Goal: Task Accomplishment & Management: Manage account settings

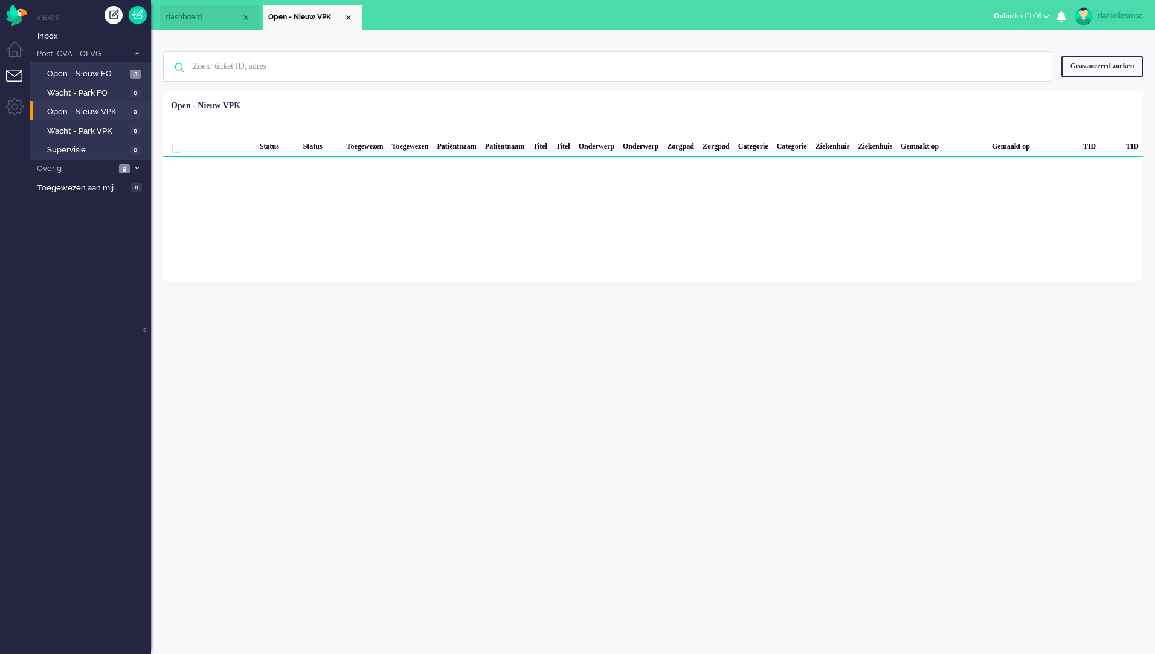
click at [96, 112] on span "Open - Nieuw VPK" at bounding box center [87, 111] width 80 height 11
click at [97, 68] on link "Open - Nieuw FO 3" at bounding box center [92, 72] width 115 height 13
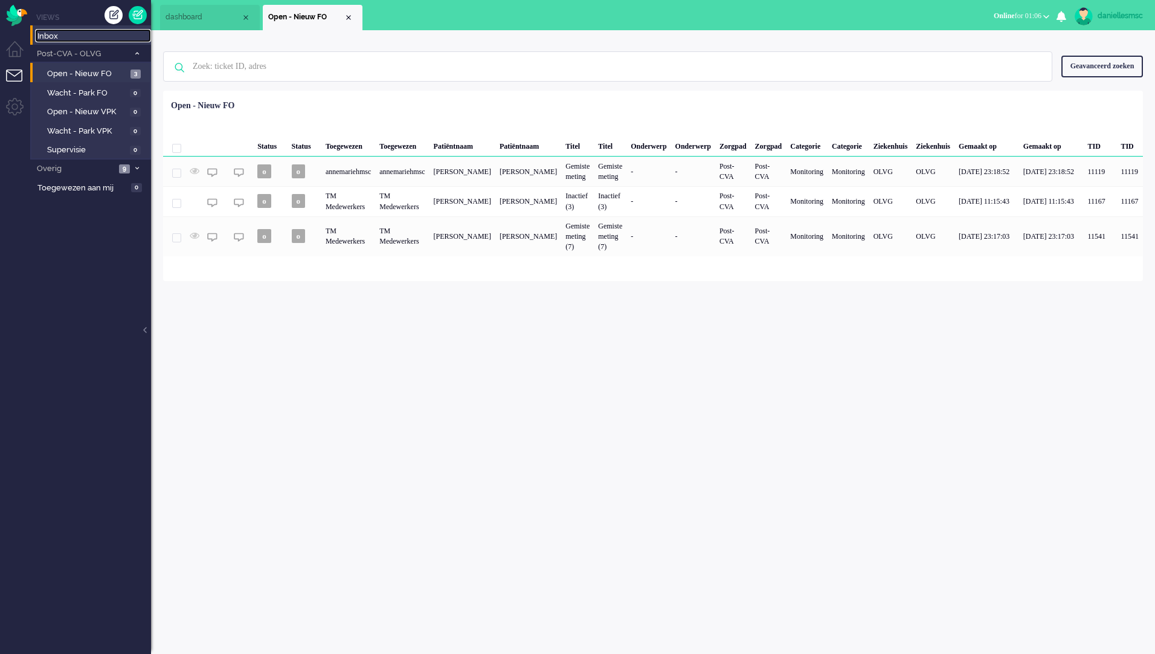
click at [57, 39] on span "Inbox" at bounding box center [94, 36] width 114 height 11
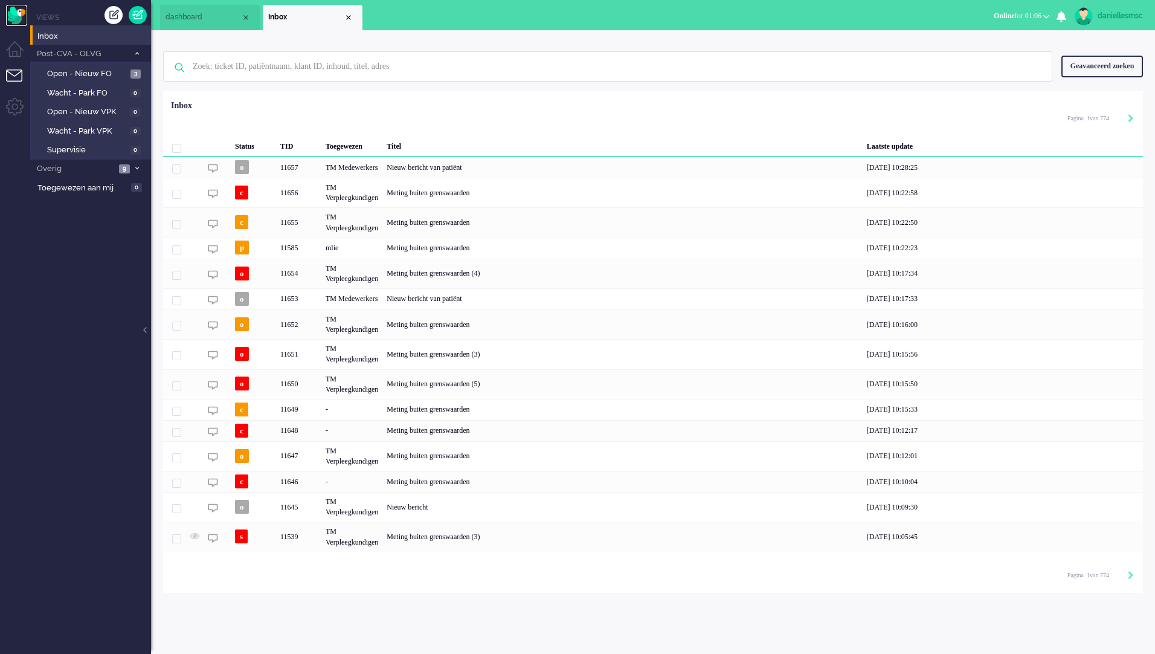
click at [25, 20] on img "Omnidesk" at bounding box center [16, 15] width 21 height 21
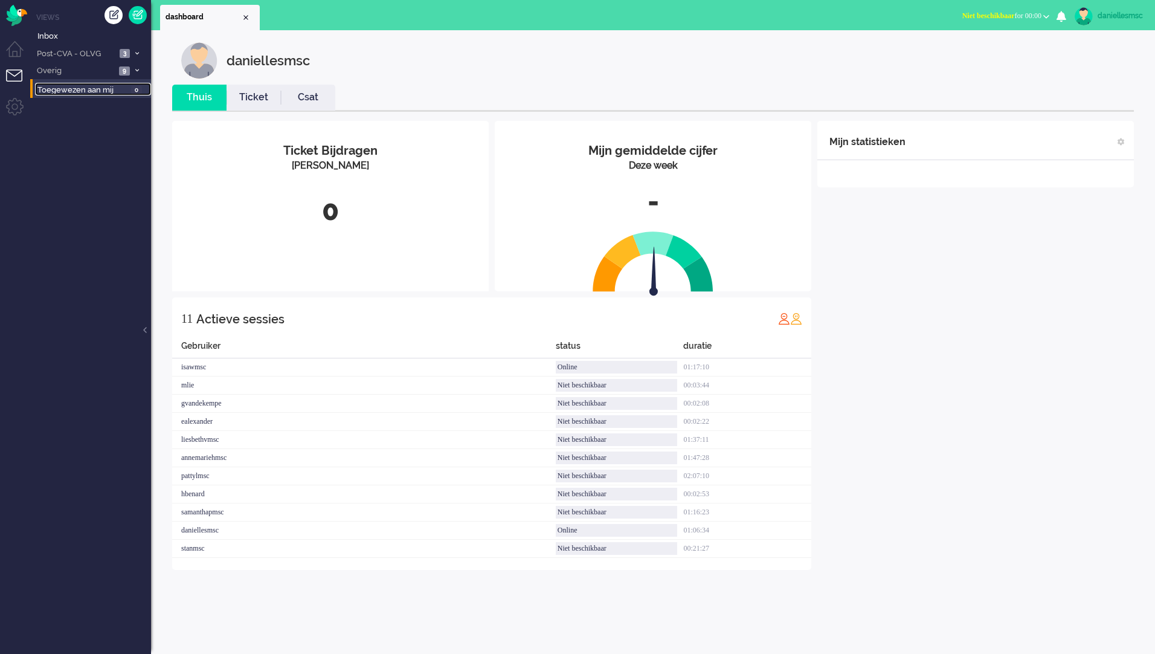
click at [114, 86] on span "Toegewezen aan mij" at bounding box center [82, 90] width 90 height 11
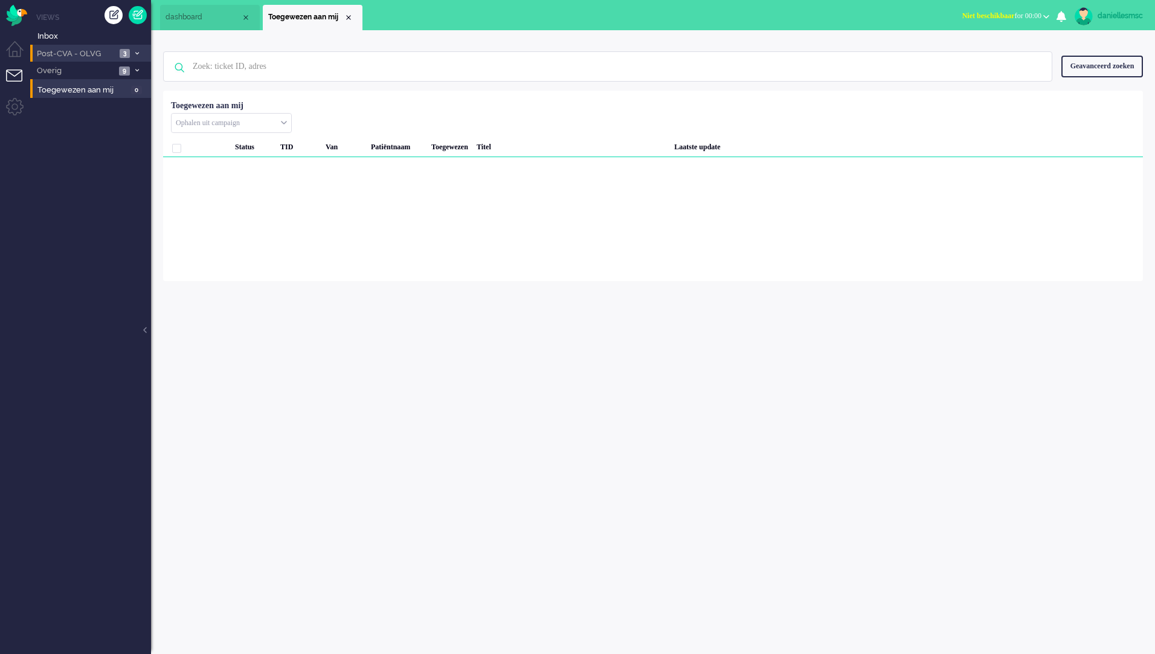
click at [98, 60] on li "Post-CVA - OLVG 3" at bounding box center [90, 54] width 121 height 18
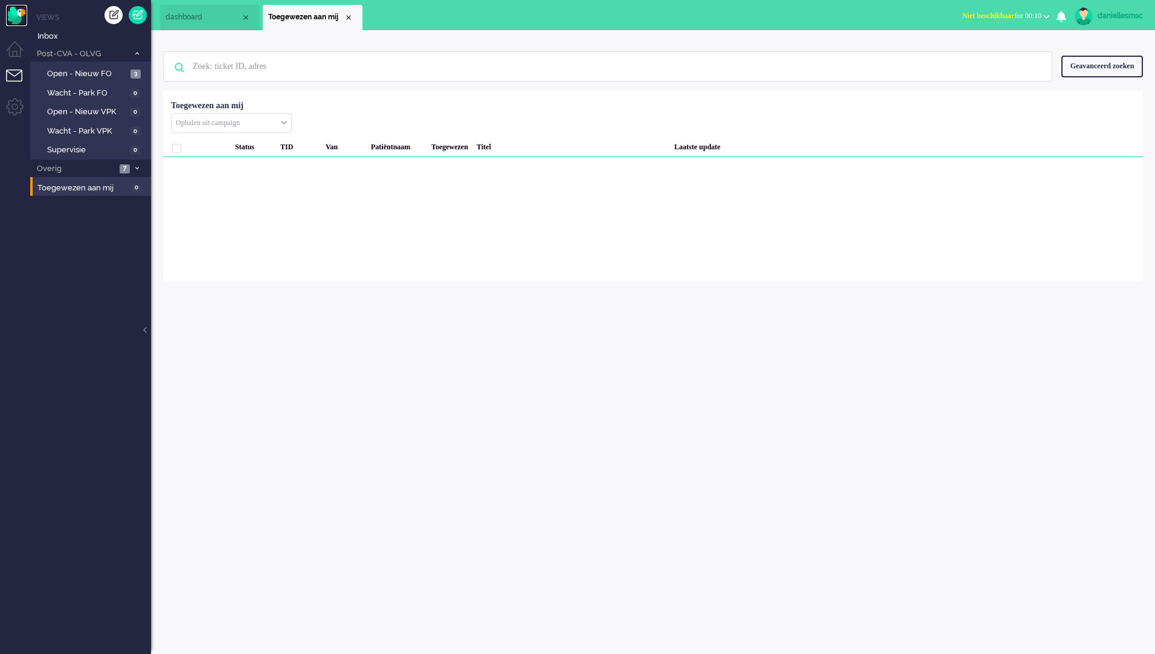
click at [20, 19] on img "Omnidesk" at bounding box center [16, 15] width 21 height 21
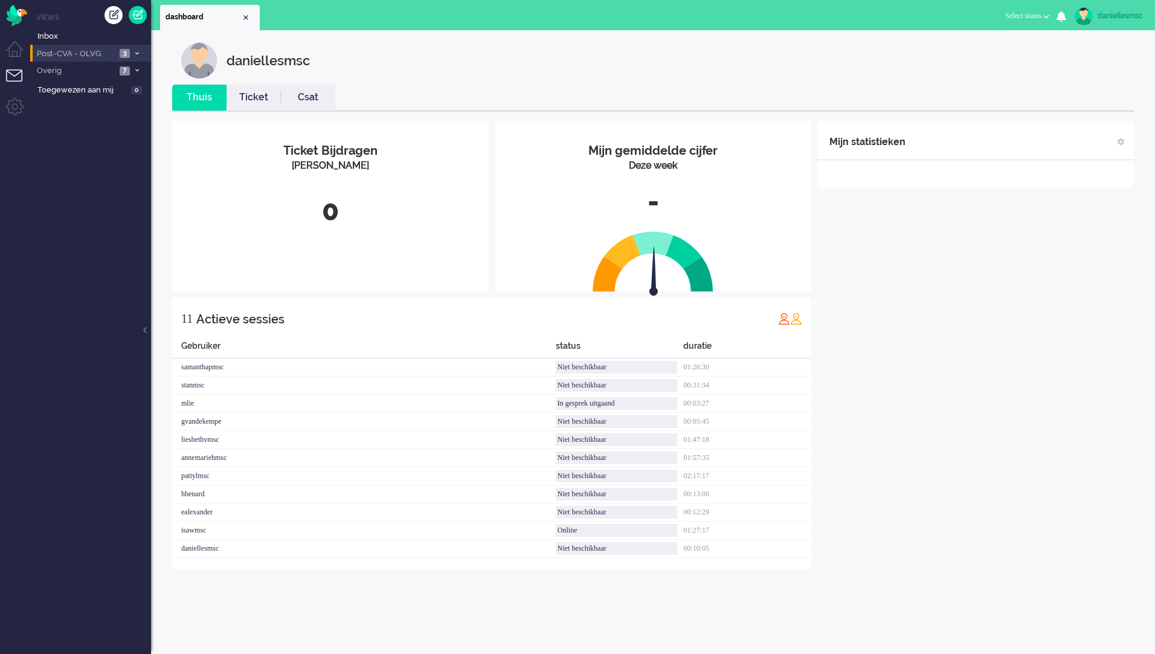
click at [132, 57] on li "Post-CVA - OLVG 3" at bounding box center [90, 54] width 121 height 18
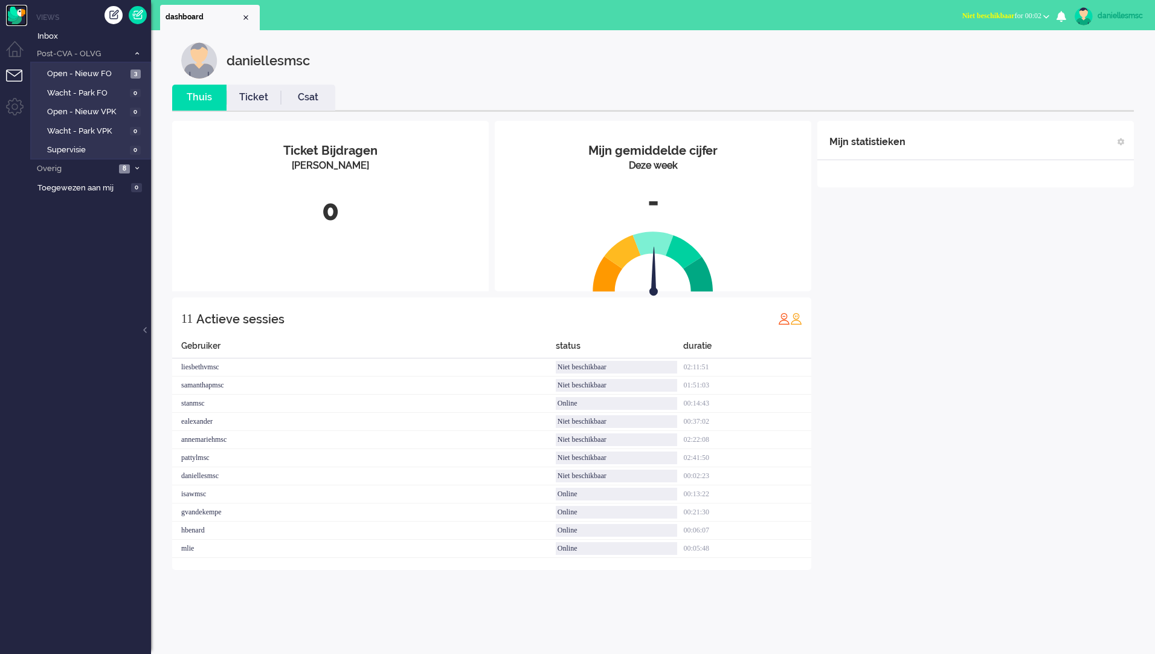
click at [18, 22] on img "Omnidesk" at bounding box center [16, 15] width 21 height 21
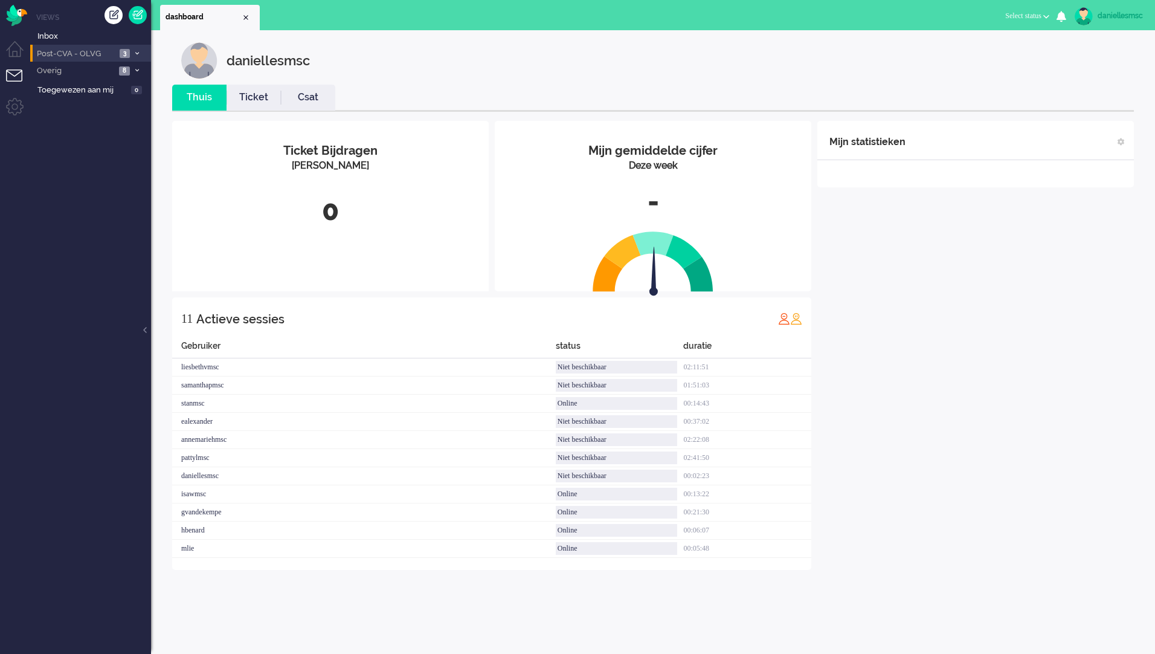
click at [87, 47] on li "Post-CVA - OLVG 3" at bounding box center [90, 54] width 121 height 18
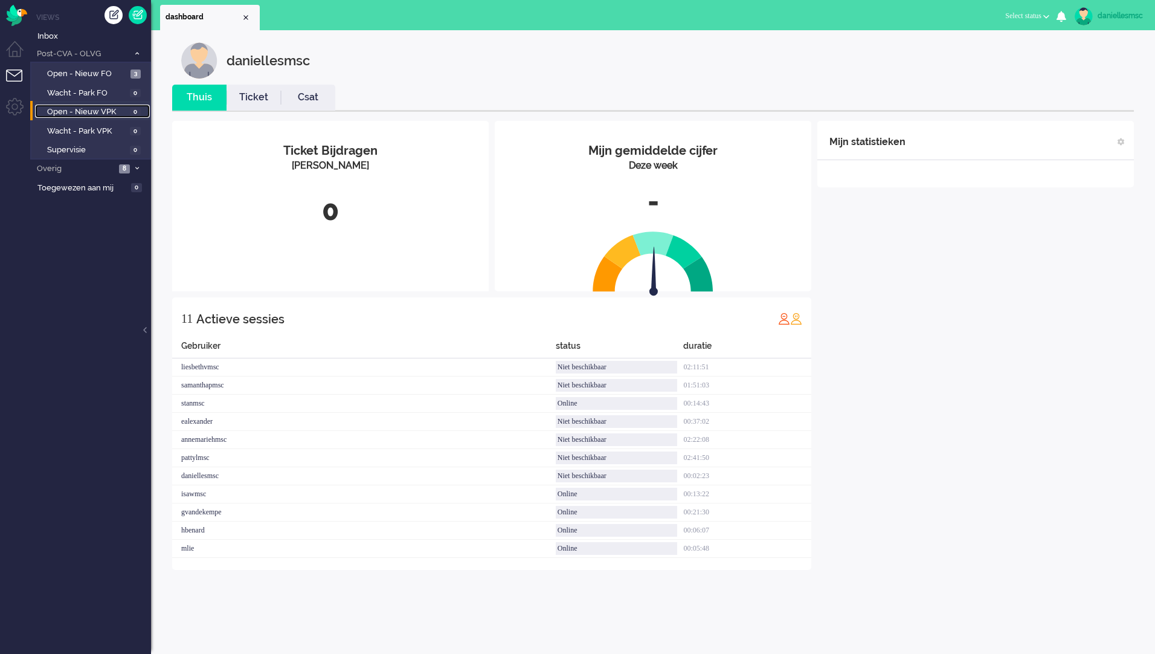
click at [105, 111] on span "Open - Nieuw VPK" at bounding box center [87, 111] width 80 height 11
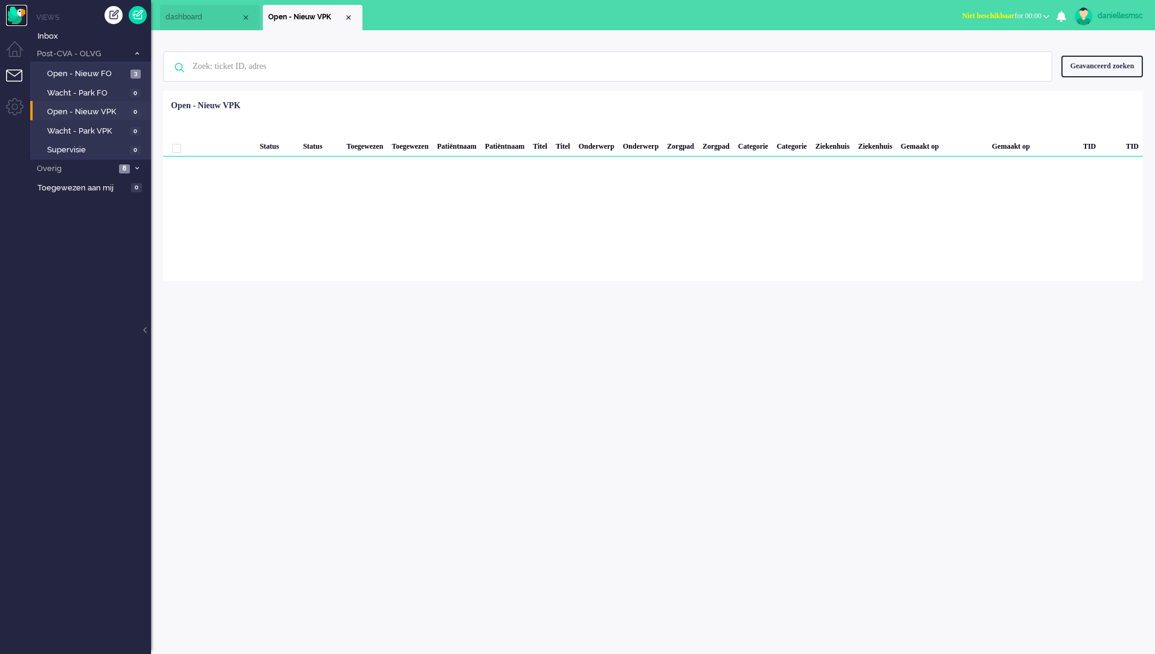
click at [22, 13] on img "Omnidesk" at bounding box center [16, 15] width 21 height 21
